Goal: Task Accomplishment & Management: Use online tool/utility

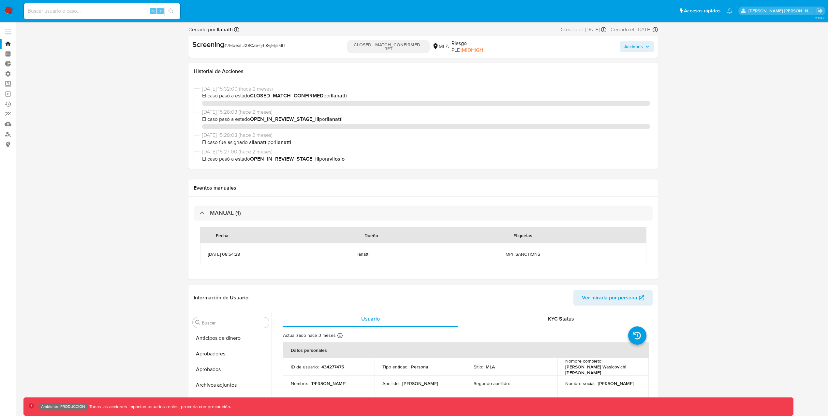
select select "10"
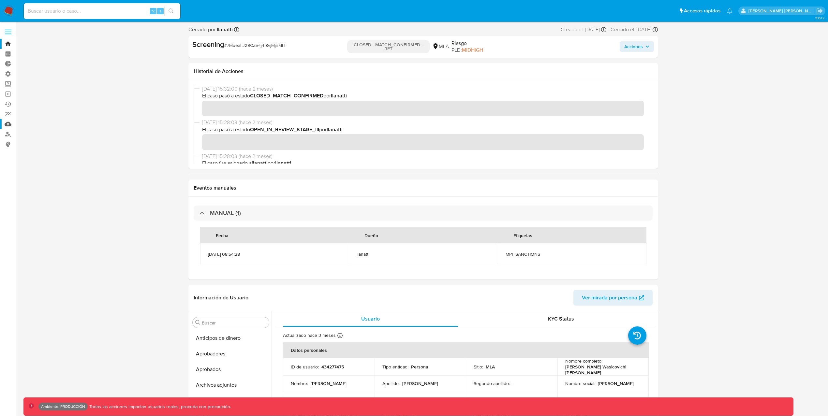
scroll to position [338, 0]
click at [9, 112] on link "Reportes" at bounding box center [39, 114] width 78 height 10
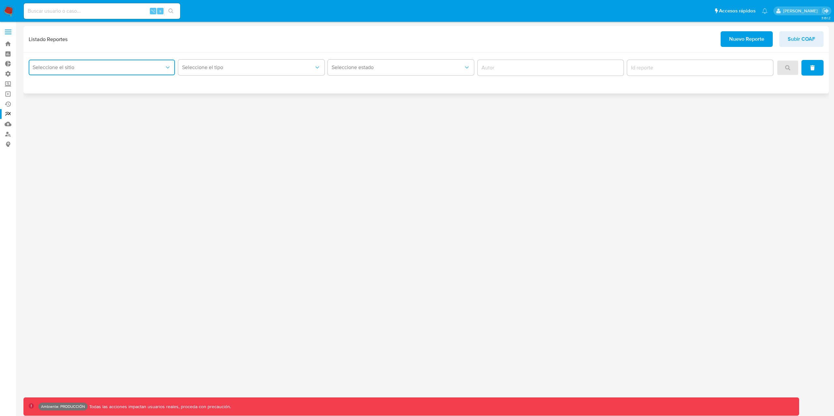
click at [162, 68] on span "Seleccione el sitio" at bounding box center [99, 67] width 132 height 7
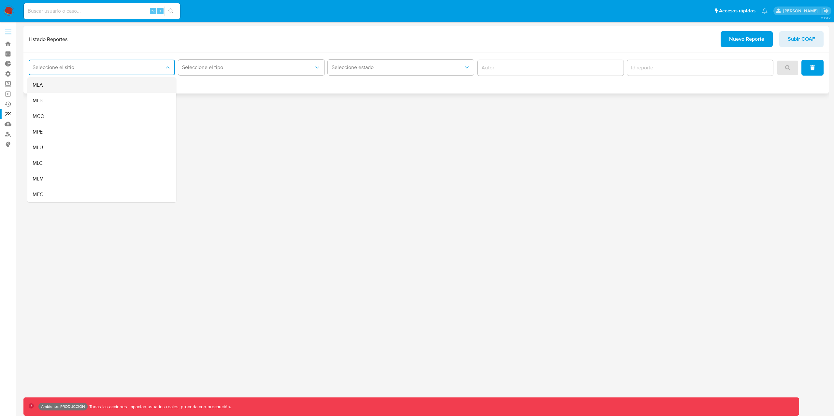
click at [56, 85] on div "MLA" at bounding box center [100, 85] width 135 height 16
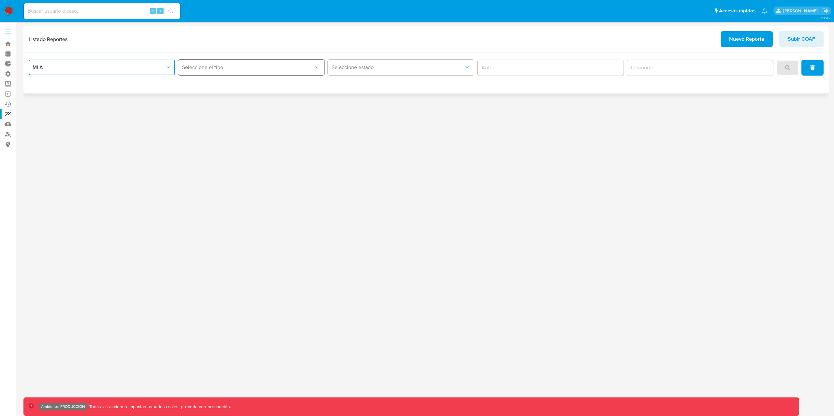
click at [256, 63] on button "Seleccione el tipo" at bounding box center [251, 68] width 146 height 16
click at [234, 103] on div "Inventario ROS MPI" at bounding box center [249, 101] width 135 height 16
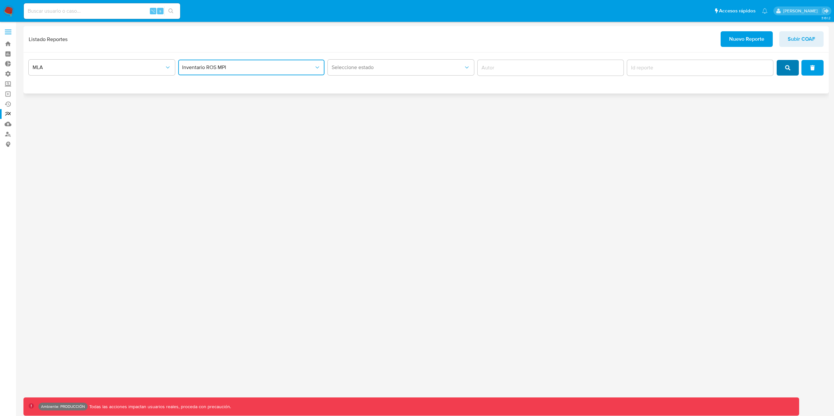
click at [798, 70] on button "search" at bounding box center [788, 68] width 22 height 16
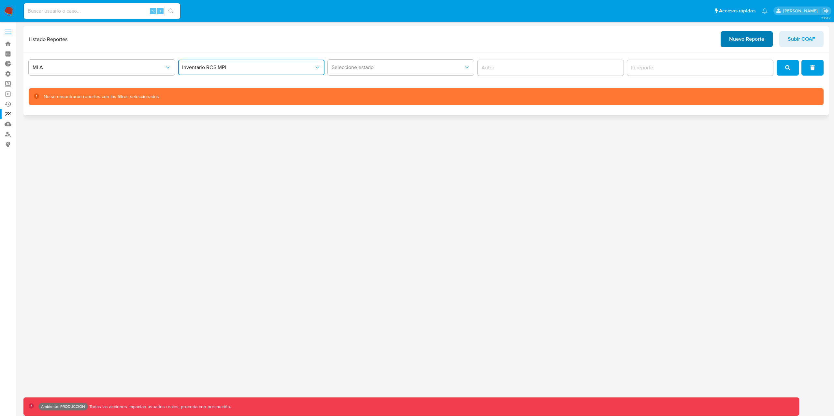
click at [764, 37] on span "Nuevo Reporte" at bounding box center [746, 39] width 35 height 14
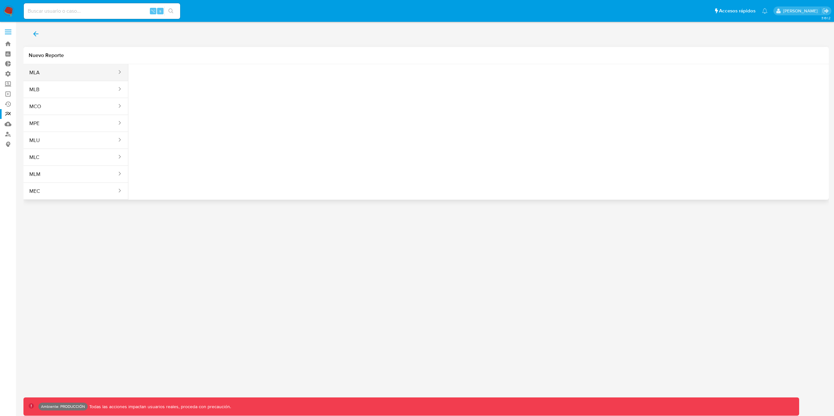
click at [31, 77] on button "MLA" at bounding box center [70, 73] width 94 height 16
click at [173, 84] on span "Seleccione una opcion" at bounding box center [166, 81] width 57 height 7
click at [179, 118] on span "Inventario ROS MPI" at bounding box center [160, 114] width 44 height 7
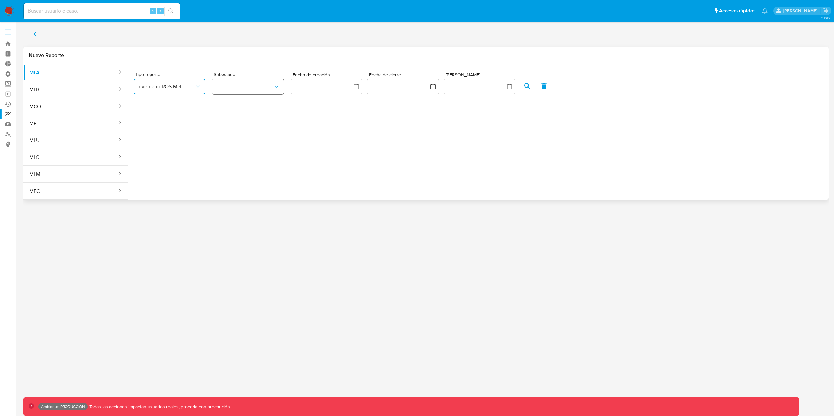
click at [258, 87] on button "button" at bounding box center [248, 87] width 72 height 16
click at [255, 105] on div "ROS" at bounding box center [244, 104] width 57 height 16
click at [525, 86] on icon "button" at bounding box center [527, 86] width 6 height 6
